Goal: Task Accomplishment & Management: Manage account settings

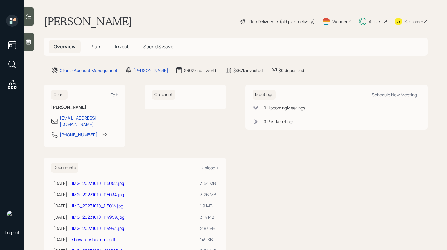
click at [119, 49] on span "Invest" at bounding box center [122, 46] width 14 height 7
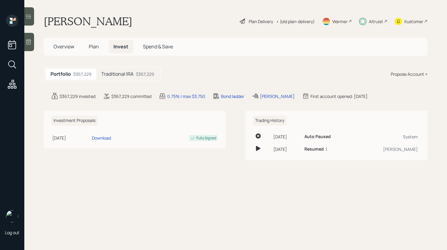
click at [127, 68] on div "Portfolio $367,229 Traditional IRA $367,229" at bounding box center [102, 74] width 117 height 15
click at [127, 69] on div "Traditional IRA $367,229" at bounding box center [127, 73] width 63 height 11
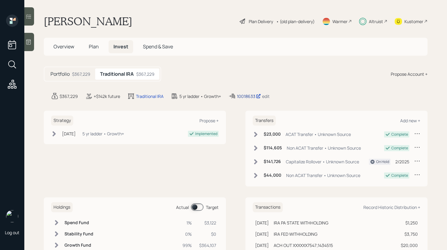
click at [244, 96] on div "10018633" at bounding box center [249, 96] width 24 height 6
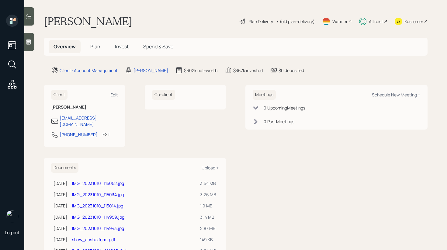
click at [120, 46] on span "Invest" at bounding box center [122, 46] width 14 height 7
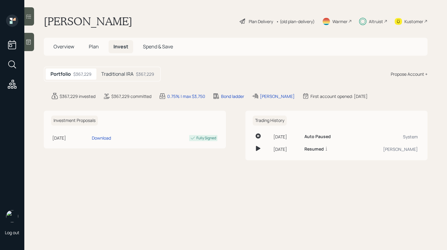
click at [130, 74] on h5 "Traditional IRA" at bounding box center [117, 74] width 32 height 6
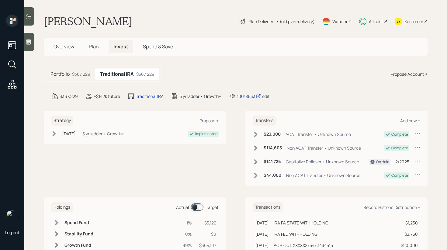
click at [244, 98] on div "10018633" at bounding box center [249, 96] width 24 height 6
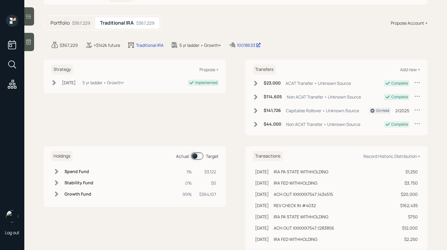
scroll to position [60, 0]
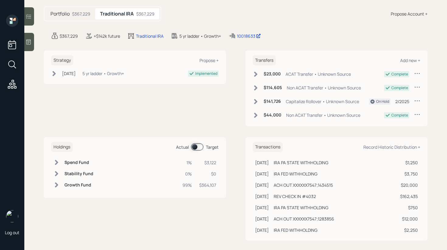
click at [196, 146] on span at bounding box center [197, 146] width 12 height 7
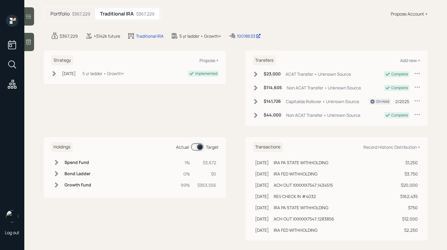
click at [33, 46] on div at bounding box center [29, 42] width 10 height 18
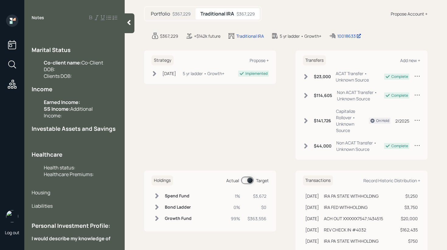
scroll to position [0, 0]
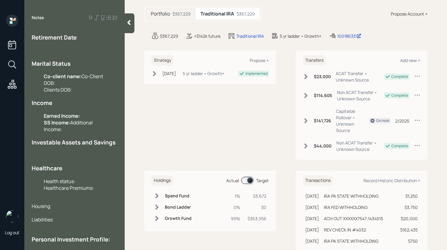
click at [129, 25] on icon at bounding box center [129, 22] width 6 height 6
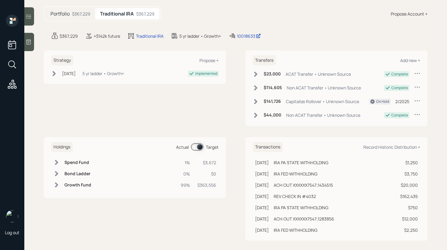
click at [31, 16] on icon at bounding box center [29, 16] width 6 height 6
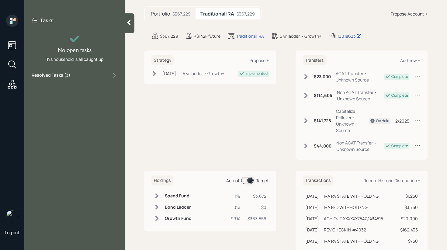
click at [76, 76] on div "Resolved Tasks ( 3 )" at bounding box center [75, 75] width 86 height 7
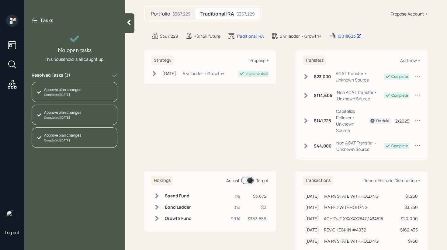
click at [76, 76] on div "Resolved Tasks ( 3 )" at bounding box center [75, 75] width 86 height 7
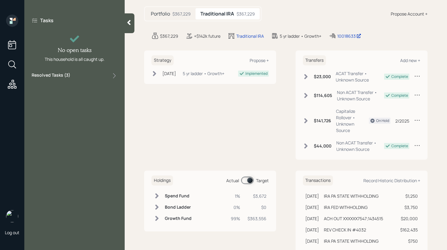
click at [131, 24] on icon at bounding box center [129, 22] width 6 height 6
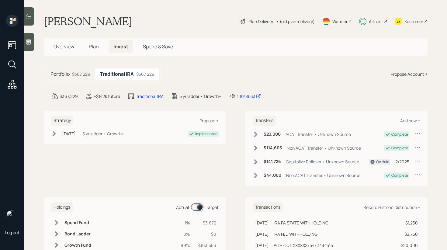
click at [409, 19] on div "Kustomer" at bounding box center [413, 21] width 19 height 6
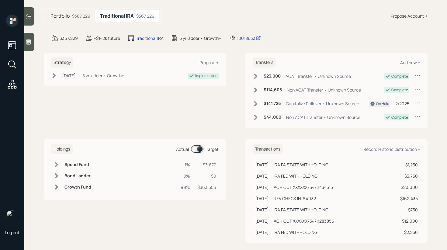
scroll to position [65, 0]
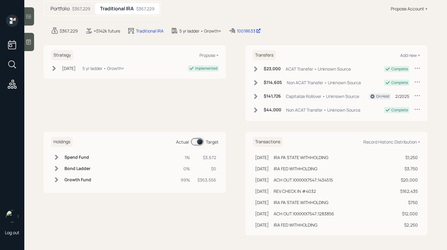
click at [200, 142] on span at bounding box center [197, 141] width 12 height 7
click at [197, 144] on span at bounding box center [197, 141] width 12 height 7
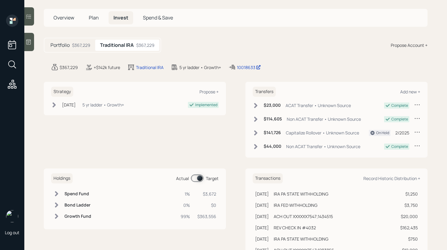
scroll to position [31, 0]
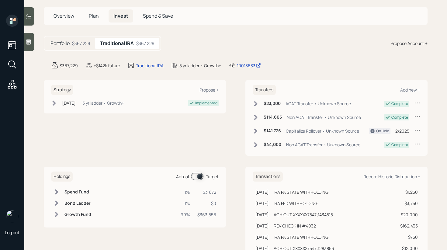
click at [199, 178] on span at bounding box center [197, 176] width 12 height 7
click at [198, 178] on span at bounding box center [197, 176] width 12 height 7
click at [210, 192] on div "$3,672" at bounding box center [206, 192] width 19 height 6
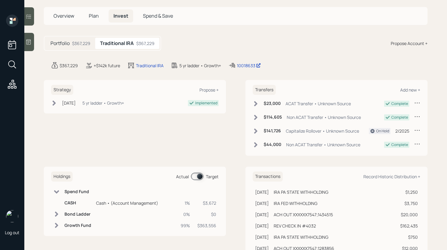
click at [98, 15] on span "Plan" at bounding box center [94, 15] width 10 height 7
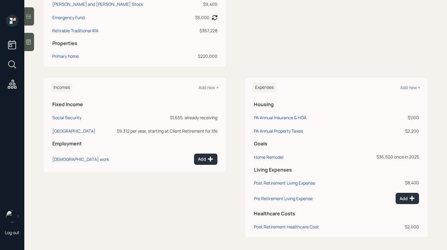
scroll to position [193, 0]
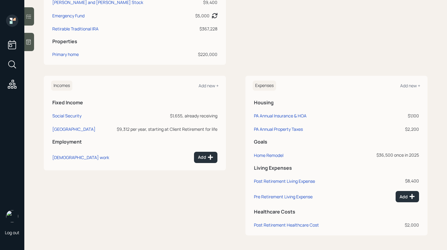
drag, startPoint x: 405, startPoint y: 83, endPoint x: 408, endPoint y: 79, distance: 5.2
click at [405, 83] on div "Add new +" at bounding box center [410, 86] width 20 height 6
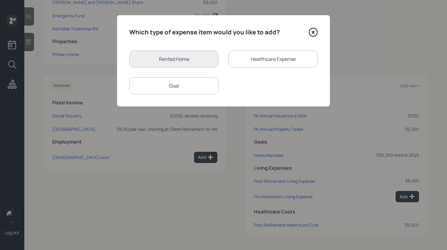
click at [159, 86] on div "Goal" at bounding box center [173, 85] width 89 height 17
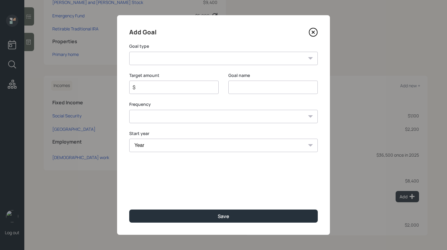
click at [198, 58] on select "Create an emergency fund Donate to charity Purchase a home Make a purchase Supp…" at bounding box center [223, 58] width 188 height 13
select select "other"
click at [129, 52] on select "Create an emergency fund Donate to charity Purchase a home Make a purchase Supp…" at bounding box center [223, 58] width 188 height 13
click at [264, 90] on input "Other" at bounding box center [272, 87] width 89 height 13
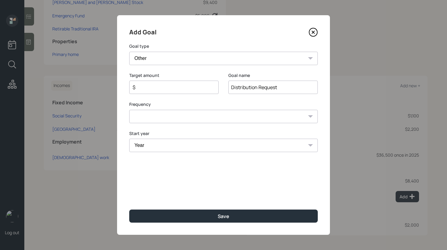
type input "Distribution Request"
click at [198, 82] on div "$" at bounding box center [173, 87] width 89 height 13
click at [198, 88] on input "$" at bounding box center [171, 87] width 79 height 7
type input "$ 11,800"
click at [192, 114] on select "One time Every 1 year Every 2 years Every 3 years Every 4 years Every 5 years E…" at bounding box center [223, 116] width 188 height 13
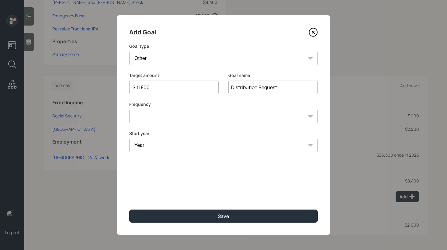
select select "0"
click at [129, 110] on select "One time Every 1 year Every 2 years Every 3 years Every 4 years Every 5 years E…" at bounding box center [223, 116] width 188 height 13
click at [188, 150] on select "Year [DATE] 2026 2027 2028 2029 2030 2031 2032 2033 2034 2035 2036 2037 2038 20…" at bounding box center [223, 145] width 188 height 13
select select "2025"
click at [129, 139] on select "Year [DATE] 2026 2027 2028 2029 2030 2031 2032 2033 2034 2035 2036 2037 2038 20…" at bounding box center [223, 145] width 188 height 13
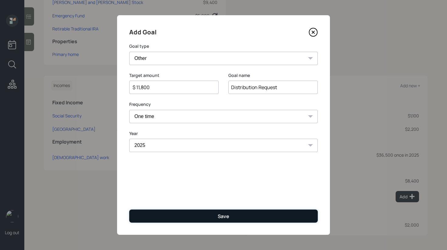
click at [223, 216] on div "Save" at bounding box center [224, 216] width 12 height 7
type input "$"
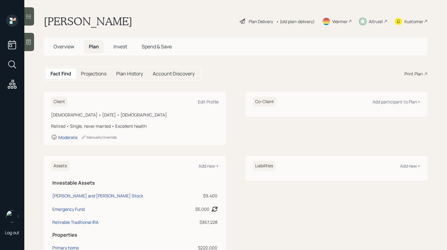
click at [121, 41] on h5 "Invest" at bounding box center [120, 46] width 23 height 13
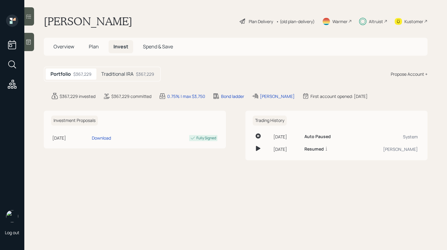
click at [119, 44] on span "Invest" at bounding box center [120, 46] width 15 height 7
click at [139, 74] on div "$367,229" at bounding box center [145, 74] width 18 height 6
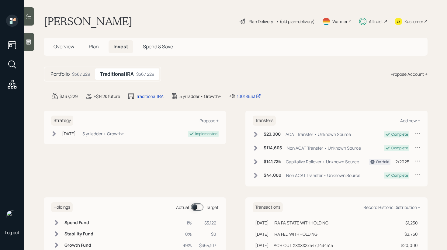
click at [195, 207] on span at bounding box center [197, 206] width 12 height 7
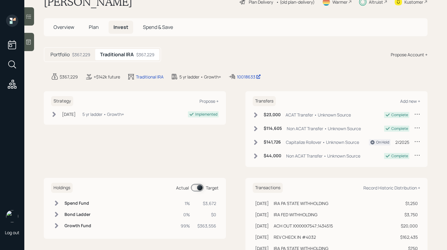
scroll to position [20, 0]
click at [197, 185] on span at bounding box center [197, 187] width 12 height 7
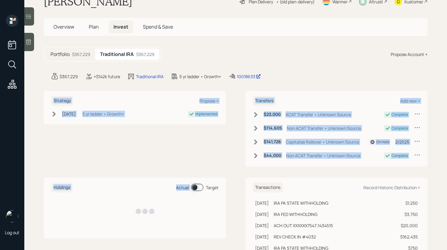
drag, startPoint x: 197, startPoint y: 185, endPoint x: 110, endPoint y: 47, distance: 163.5
click at [110, 49] on main "[PERSON_NAME] Plan Delivery • (old plan-delivery) Warmer Altruist Kustomer Over…" at bounding box center [235, 125] width 423 height 250
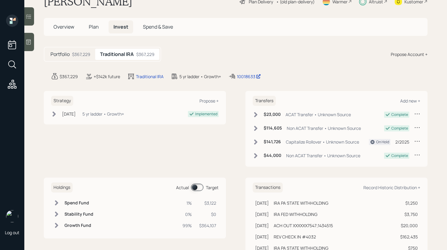
click at [94, 22] on h5 "Plan" at bounding box center [94, 26] width 20 height 13
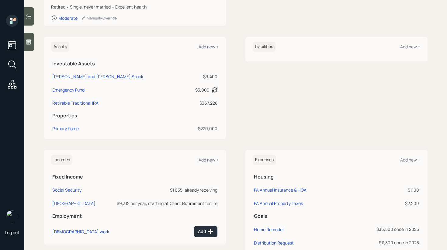
scroll to position [207, 0]
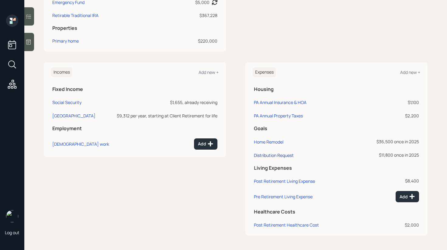
click at [282, 156] on div "Distribution Request" at bounding box center [274, 155] width 40 height 6
select select "0"
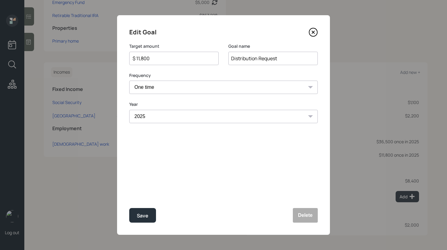
click at [174, 61] on input "$ 11,800" at bounding box center [171, 58] width 79 height 7
click at [144, 214] on div "Save" at bounding box center [143, 216] width 12 height 8
type input "$ 11,800"
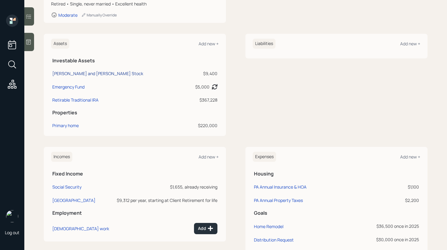
scroll to position [3, 0]
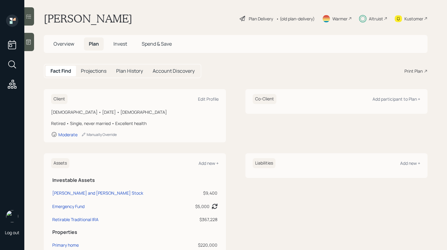
click at [213, 194] on div "$9,400" at bounding box center [201, 193] width 33 height 6
click at [122, 44] on span "Invest" at bounding box center [120, 43] width 14 height 7
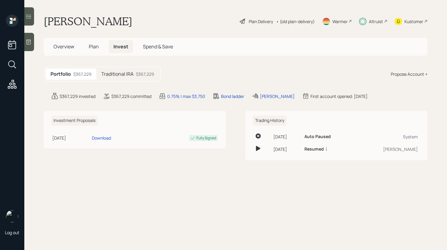
click at [121, 75] on h5 "Traditional IRA" at bounding box center [117, 74] width 32 height 6
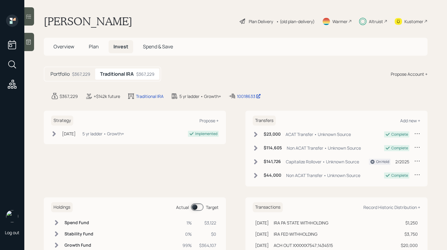
click at [194, 208] on span at bounding box center [197, 206] width 12 height 7
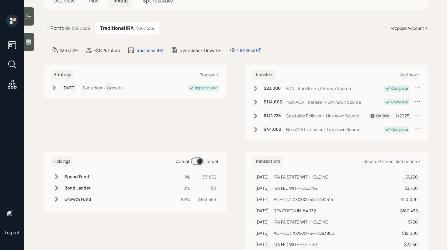
click at [201, 163] on span at bounding box center [197, 160] width 12 height 7
click at [198, 162] on span at bounding box center [197, 160] width 12 height 7
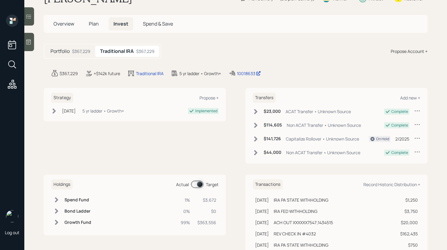
scroll to position [22, 0]
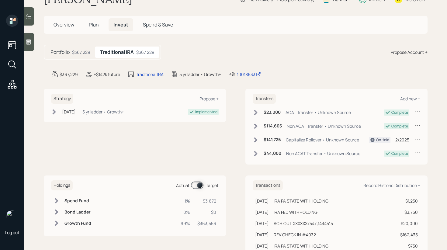
click at [94, 24] on span "Plan" at bounding box center [94, 24] width 10 height 7
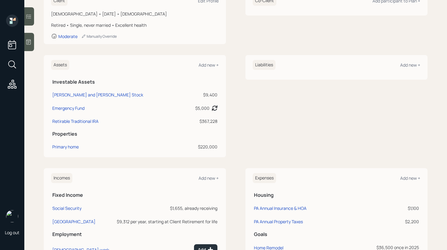
scroll to position [207, 0]
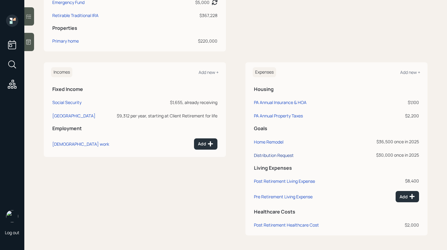
click at [283, 155] on div "Distribution Request" at bounding box center [274, 155] width 40 height 6
select select "0"
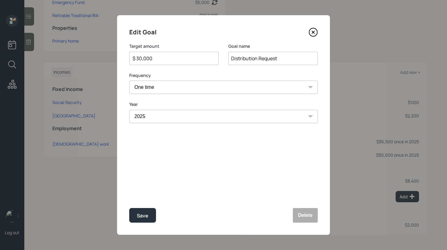
click at [146, 61] on input "$ 30,000" at bounding box center [171, 58] width 79 height 7
click at [143, 219] on button "Save" at bounding box center [142, 215] width 27 height 15
type input "$ 30,000"
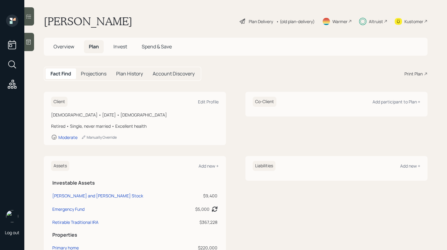
click at [117, 51] on h5 "Invest" at bounding box center [120, 46] width 23 height 13
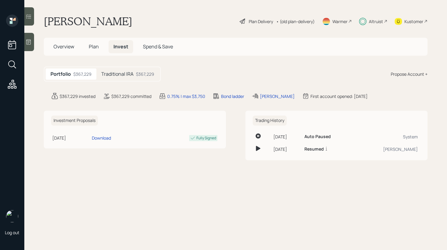
click at [138, 74] on div "$367,229" at bounding box center [145, 74] width 18 height 6
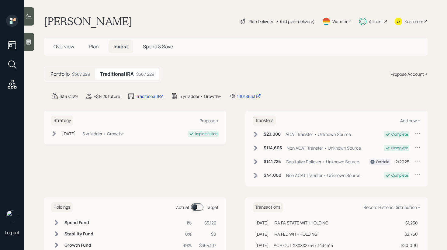
click at [197, 210] on span at bounding box center [197, 206] width 12 height 7
click at [94, 45] on span "Plan" at bounding box center [94, 46] width 10 height 7
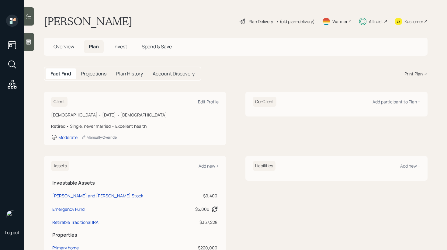
scroll to position [207, 0]
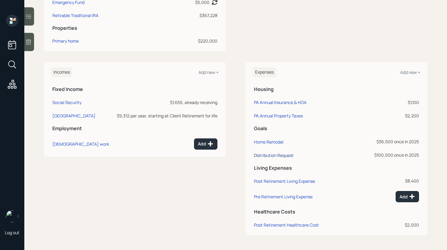
click at [280, 153] on div "Distribution Request" at bounding box center [274, 155] width 40 height 6
select select "0"
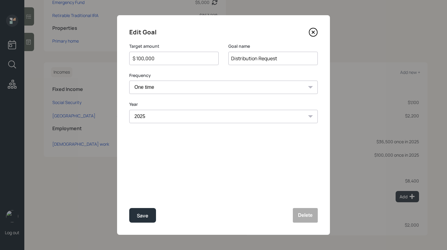
click at [325, 218] on div "Edit Goal Target amount $ 100,000 Goal name Distribution Request Frequency One …" at bounding box center [223, 124] width 213 height 219
click at [309, 218] on button "Delete" at bounding box center [305, 215] width 25 height 15
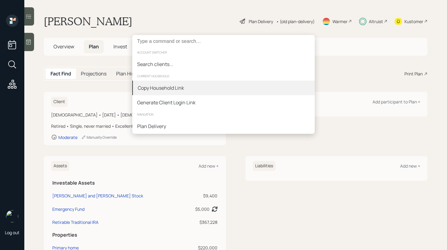
click at [191, 86] on div "Copy Household Link" at bounding box center [223, 88] width 182 height 15
